Goal: Information Seeking & Learning: Learn about a topic

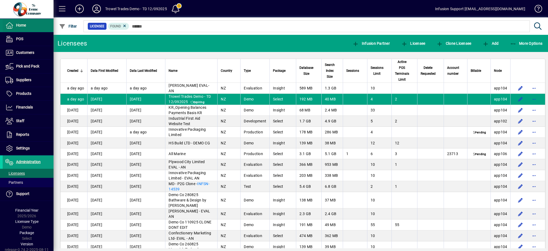
click at [19, 27] on span "Home" at bounding box center [21, 25] width 10 height 4
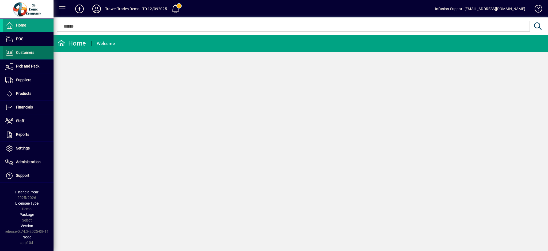
click at [23, 54] on span "Customers" at bounding box center [25, 52] width 18 height 4
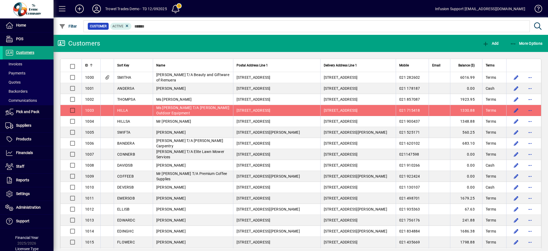
click at [89, 109] on mat-drawer-container "Home POS Customers Invoices Payments Quotes Backorders Communications Pick and …" at bounding box center [274, 125] width 548 height 251
click at [362, 11] on mat-toolbar-row "Trowel Trades Demo - TD 12/092025 1 Infusion Support [EMAIL_ADDRESS][DOMAIN_NAM…" at bounding box center [300, 8] width 494 height 17
click at [301, 47] on mat-toolbar-row "Customers Add More Options" at bounding box center [300, 43] width 494 height 17
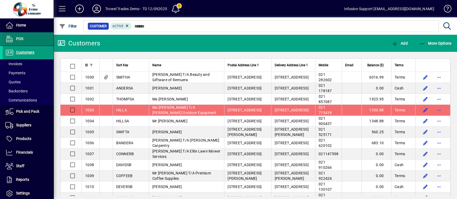
click at [21, 43] on span at bounding box center [28, 39] width 51 height 13
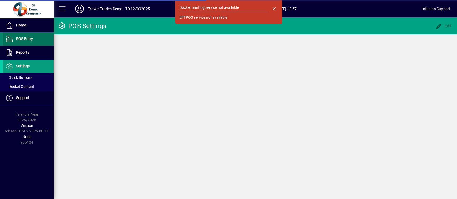
click at [23, 35] on span at bounding box center [28, 39] width 51 height 13
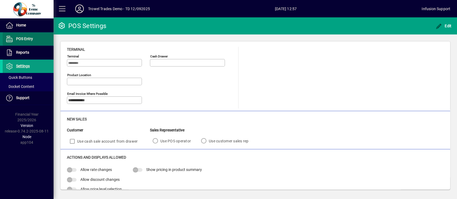
click at [24, 35] on link "POS Entry" at bounding box center [28, 38] width 51 height 13
click at [28, 39] on span "POS Entry" at bounding box center [24, 39] width 17 height 4
click at [441, 25] on icon "button" at bounding box center [438, 26] width 7 height 5
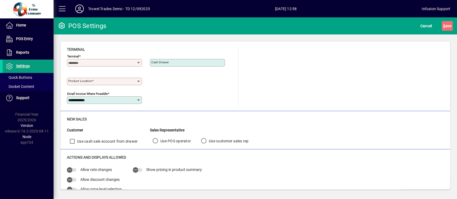
click at [139, 62] on icon at bounding box center [138, 63] width 4 height 4
click at [79, 73] on div "Terminal 2" at bounding box center [80, 76] width 18 height 6
type input "**********"
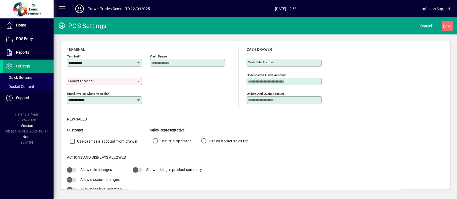
type input "**********"
click at [139, 80] on icon at bounding box center [138, 81] width 4 height 4
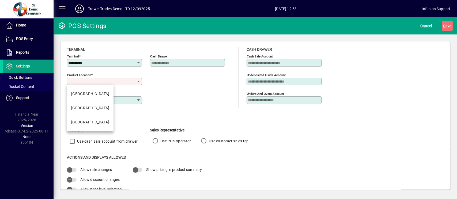
drag, startPoint x: 79, startPoint y: 112, endPoint x: 79, endPoint y: 109, distance: 3.3
click at [79, 110] on mat-option "[GEOGRAPHIC_DATA]" at bounding box center [90, 108] width 47 height 14
type input "**********"
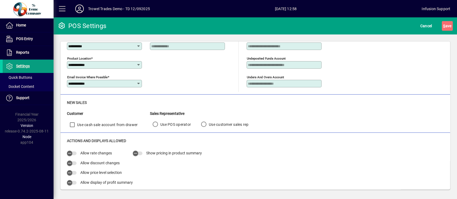
scroll to position [36, 0]
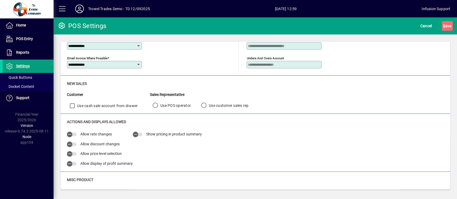
click at [76, 129] on div "Actions and Displays Allowed Allow rate changes Allow discount changes Allow pr…" at bounding box center [255, 144] width 376 height 50
click at [70, 132] on icon "button" at bounding box center [69, 134] width 5 height 5
click at [68, 143] on icon "button" at bounding box center [69, 144] width 5 height 5
click at [72, 150] on span "button" at bounding box center [69, 154] width 11 height 11
click at [70, 162] on icon "button" at bounding box center [69, 164] width 5 height 5
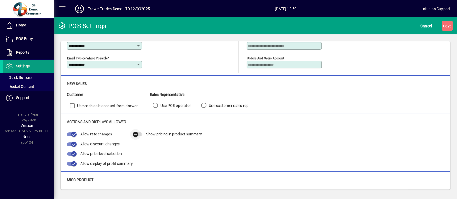
click at [136, 132] on icon "button" at bounding box center [135, 134] width 5 height 5
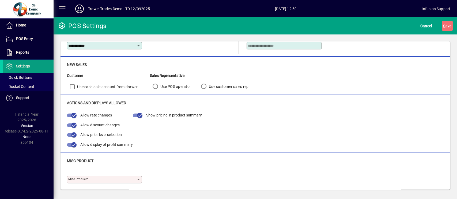
click at [136, 179] on div at bounding box center [104, 180] width 73 height 4
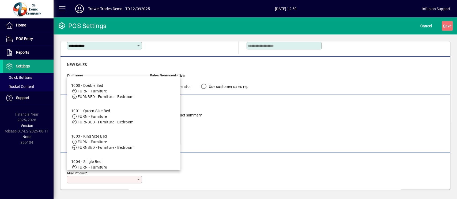
click at [102, 90] on span "FURN - Furniture" at bounding box center [92, 91] width 29 height 4
type input "**********"
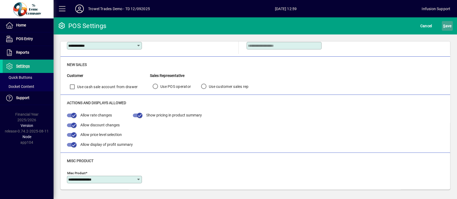
click at [445, 25] on span "S ave" at bounding box center [447, 26] width 8 height 9
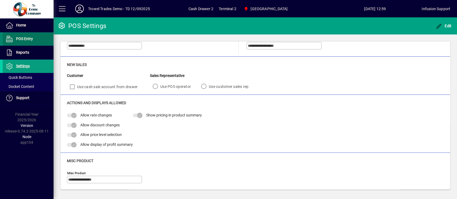
click at [31, 38] on span "POS Entry" at bounding box center [24, 39] width 17 height 4
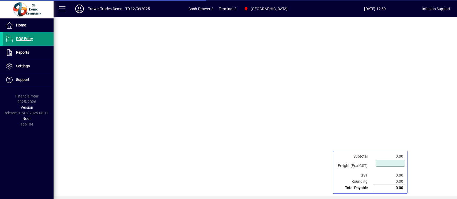
type input "****"
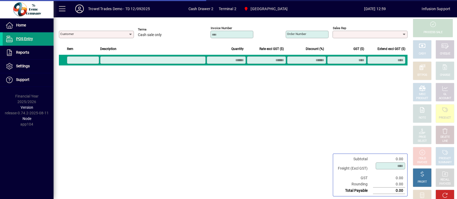
type input "**********"
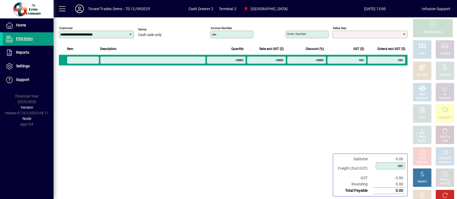
click at [403, 36] on icon at bounding box center [404, 34] width 4 height 4
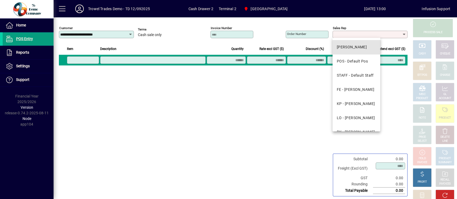
click at [365, 44] on mat-option "[PERSON_NAME]" at bounding box center [356, 47] width 48 height 14
type input "**********"
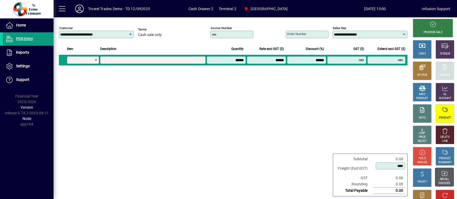
click at [440, 180] on div "RECALL" at bounding box center [443, 180] width 9 height 4
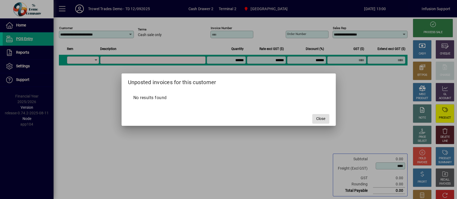
click at [325, 117] on span "Close" at bounding box center [320, 119] width 9 height 6
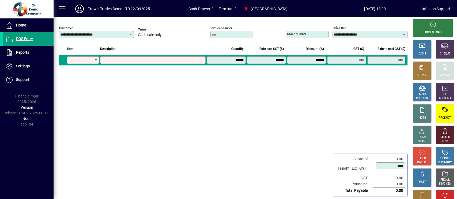
click at [131, 31] on div "**********" at bounding box center [96, 34] width 75 height 7
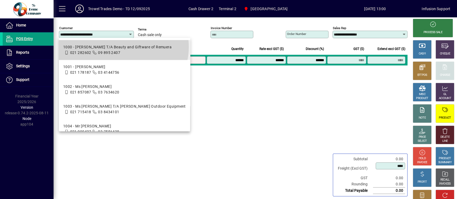
click at [123, 47] on div "1000 - [PERSON_NAME] T/A Beauty and Giftware of Remuera" at bounding box center [117, 47] width 108 height 6
type input "**********"
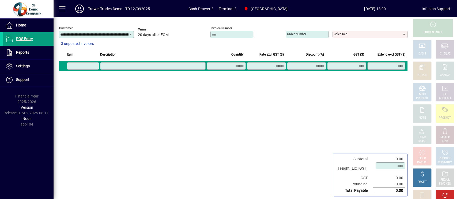
click at [404, 32] on icon at bounding box center [404, 34] width 4 height 4
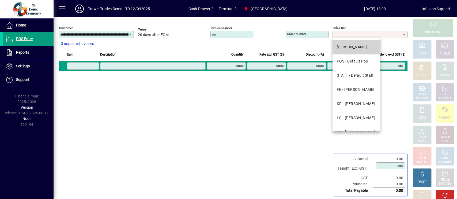
click at [355, 49] on div "[PERSON_NAME]" at bounding box center [351, 47] width 30 height 6
type input "**********"
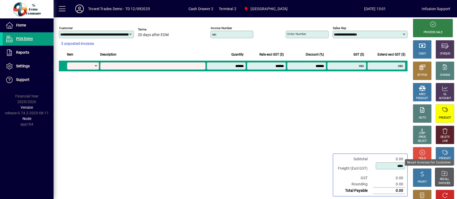
click at [436, 178] on div "RECALL INVOICES" at bounding box center [444, 177] width 18 height 18
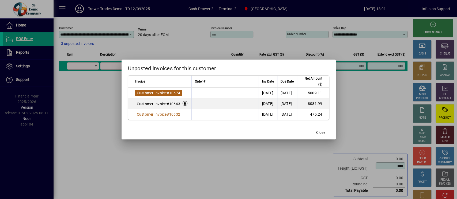
click at [165, 95] on span "Customer Invoice" at bounding box center [152, 93] width 30 height 4
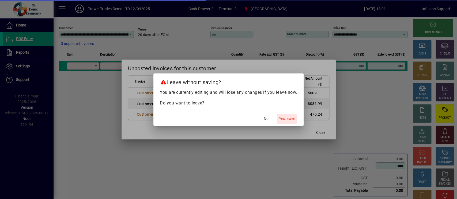
click at [288, 118] on span "Yes, leave" at bounding box center [287, 119] width 16 height 6
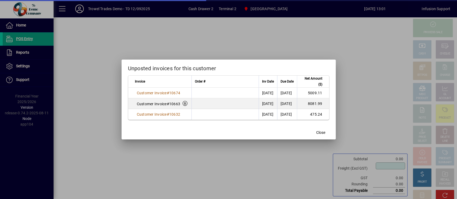
type input "****"
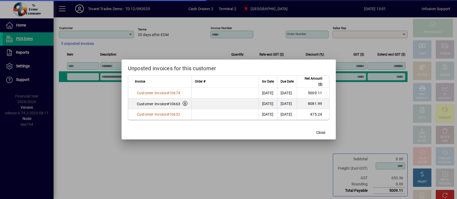
type input "**********"
type input "**"
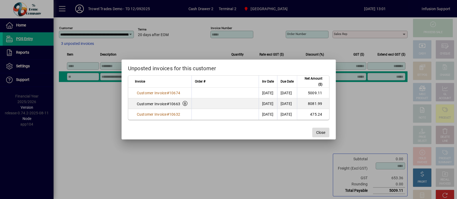
click at [320, 128] on span "button" at bounding box center [320, 132] width 17 height 13
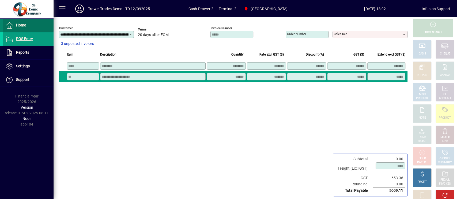
click at [24, 23] on span "Home" at bounding box center [21, 25] width 10 height 4
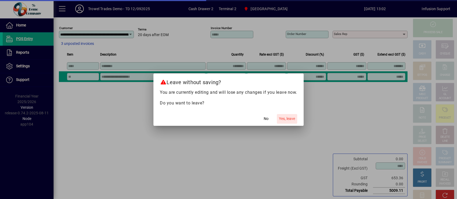
click at [286, 114] on span "button" at bounding box center [287, 119] width 20 height 13
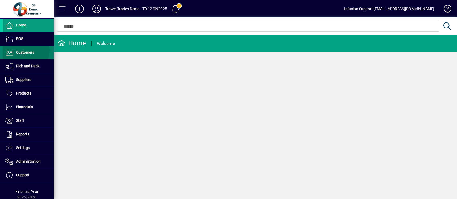
click at [23, 51] on span "Customers" at bounding box center [25, 52] width 18 height 4
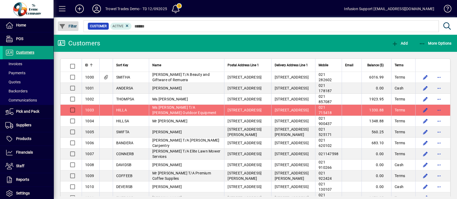
click at [67, 25] on span "Filter" at bounding box center [68, 26] width 18 height 4
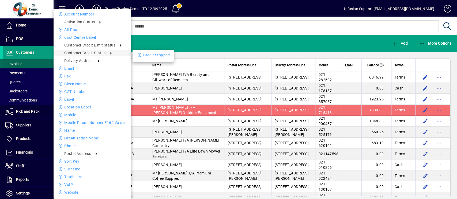
click at [15, 63] on div at bounding box center [228, 99] width 457 height 199
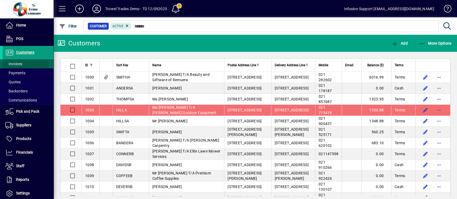
click at [14, 63] on span "Invoices" at bounding box center [13, 64] width 17 height 4
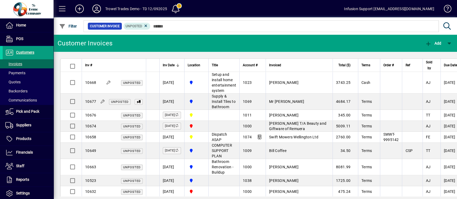
click at [184, 84] on td "[DATE]" at bounding box center [171, 83] width 25 height 22
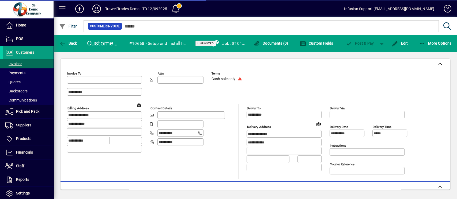
type input "**********"
type input "********"
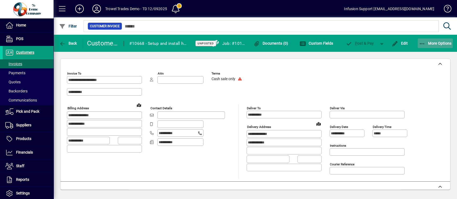
click at [427, 41] on button "More Options" at bounding box center [434, 44] width 35 height 10
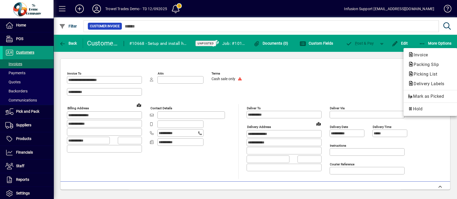
click at [27, 57] on div at bounding box center [228, 99] width 457 height 199
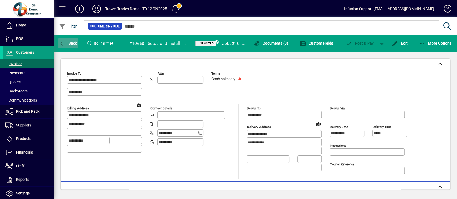
click at [63, 42] on icon "button" at bounding box center [62, 43] width 7 height 5
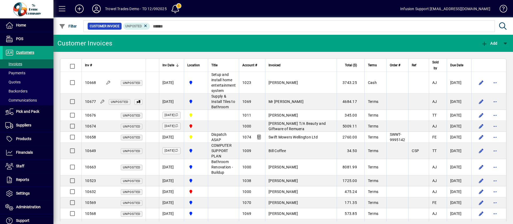
drag, startPoint x: 450, startPoint y: 2, endPoint x: 267, endPoint y: 65, distance: 193.2
click at [310, 67] on div "Invoiced" at bounding box center [301, 65] width 65 height 6
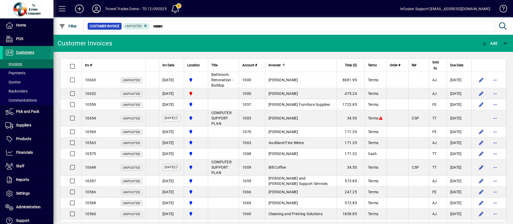
click at [26, 50] on span "Customers" at bounding box center [19, 52] width 32 height 6
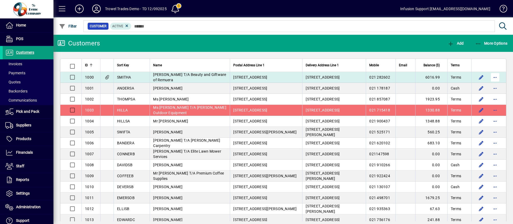
click at [491, 76] on span "button" at bounding box center [495, 77] width 13 height 13
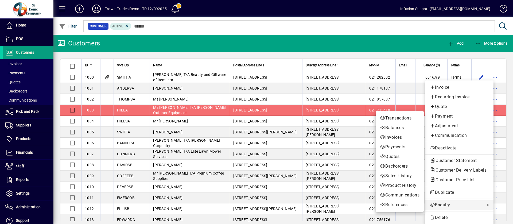
drag, startPoint x: 447, startPoint y: 201, endPoint x: 446, endPoint y: 204, distance: 2.8
click at [447, 202] on span "Enquiry" at bounding box center [456, 205] width 53 height 6
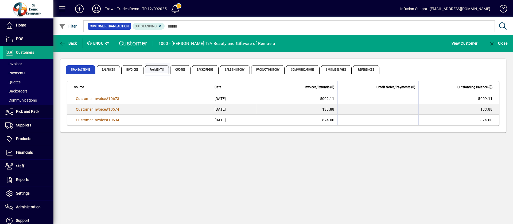
click at [159, 69] on span "Payments" at bounding box center [157, 69] width 24 height 9
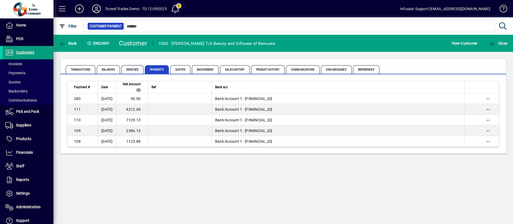
click at [136, 63] on span "Invoices" at bounding box center [133, 69] width 24 height 13
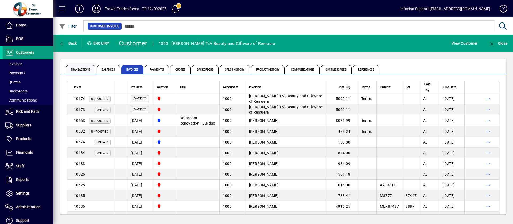
click at [78, 64] on span "Transactions" at bounding box center [81, 69] width 31 height 13
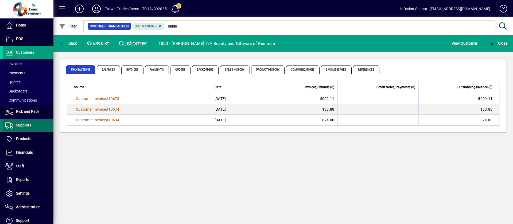
click at [27, 119] on span at bounding box center [28, 125] width 51 height 13
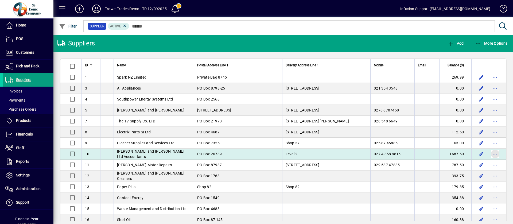
click at [489, 152] on span "button" at bounding box center [495, 154] width 13 height 13
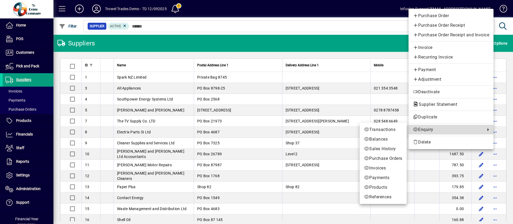
click at [426, 128] on span "Enquiry" at bounding box center [448, 129] width 70 height 6
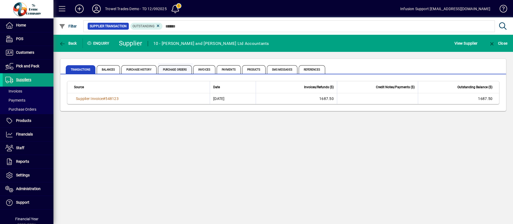
click at [175, 63] on span "Purchase Orders" at bounding box center [176, 69] width 36 height 13
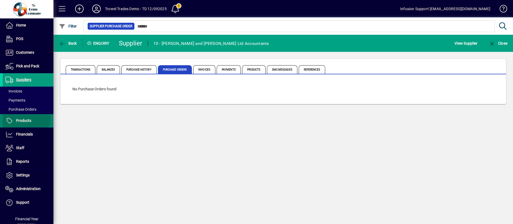
click at [25, 116] on span at bounding box center [28, 120] width 51 height 13
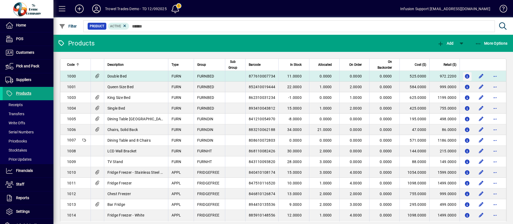
click at [465, 75] on icon "button" at bounding box center [468, 76] width 6 height 5
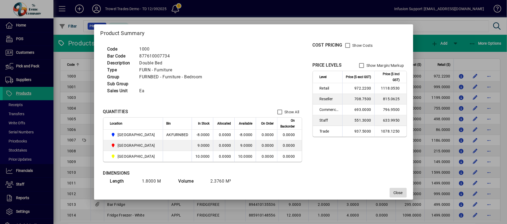
click at [394, 191] on span "Close" at bounding box center [398, 193] width 9 height 6
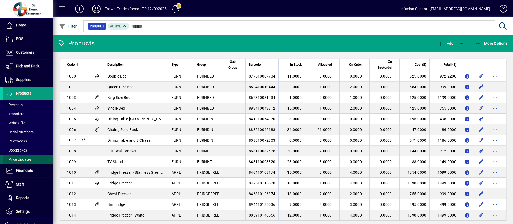
click at [35, 159] on span at bounding box center [28, 159] width 51 height 13
